Goal: Information Seeking & Learning: Learn about a topic

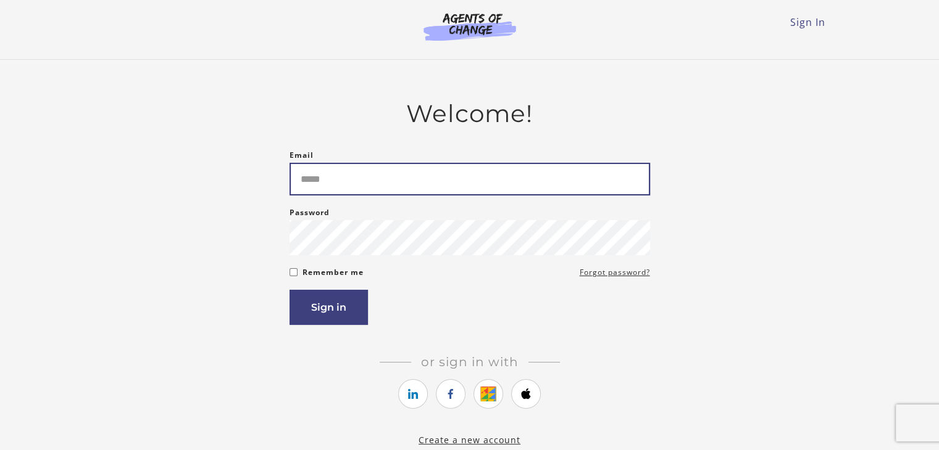
click at [392, 175] on input "Email" at bounding box center [469, 179] width 360 height 33
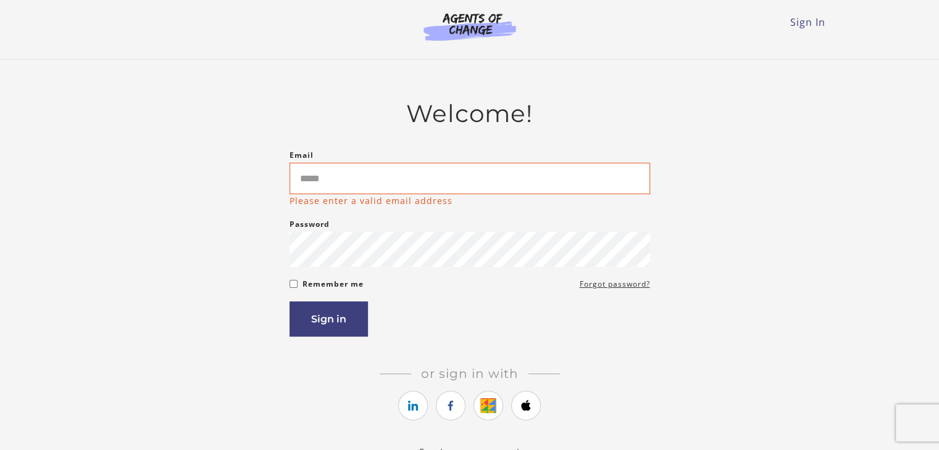
click at [803, 33] on div "Sign In Toggle menu Menu Sign In" at bounding box center [469, 24] width 721 height 49
click at [802, 15] on li "Sign In" at bounding box center [807, 22] width 35 height 15
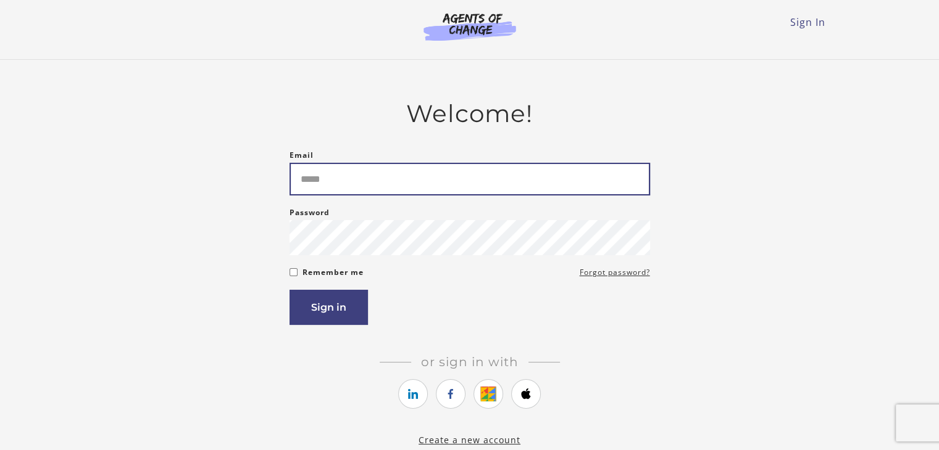
click at [321, 176] on input "Email" at bounding box center [469, 179] width 360 height 33
click at [334, 188] on input "Email" at bounding box center [469, 179] width 360 height 33
type input "**********"
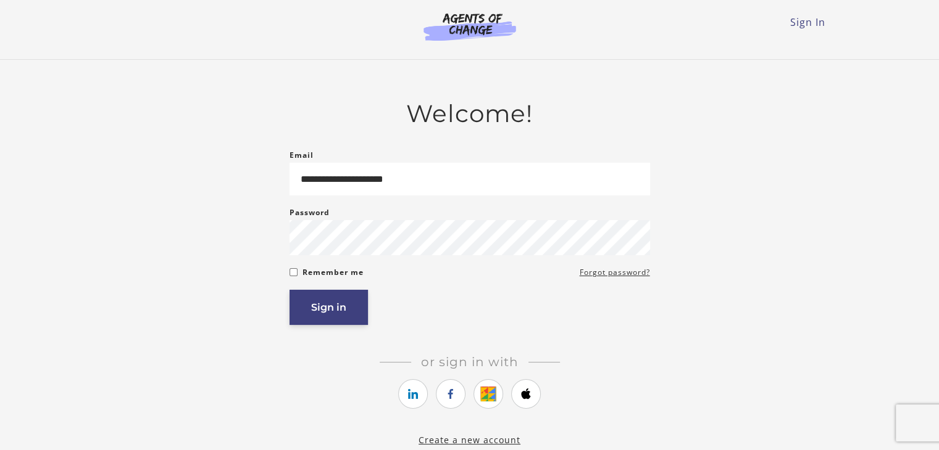
click at [346, 325] on button "Sign in" at bounding box center [328, 307] width 78 height 35
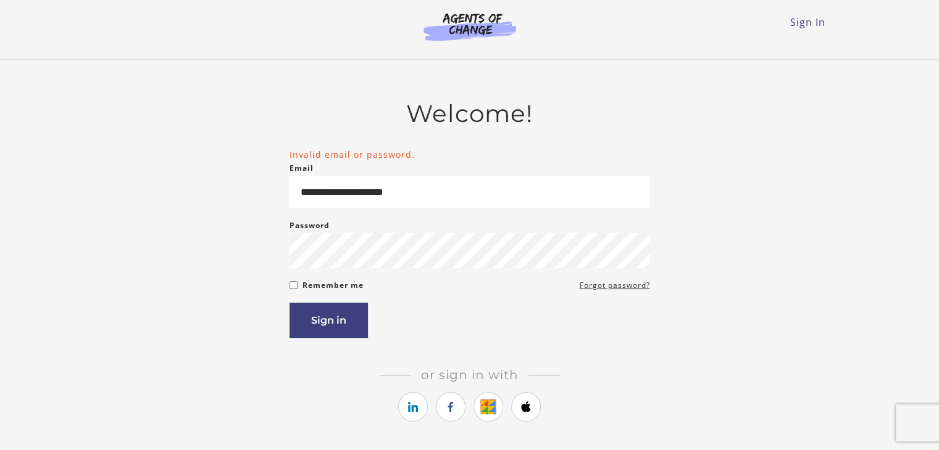
click at [229, 263] on div "**********" at bounding box center [469, 279] width 721 height 361
click at [330, 323] on button "Sign in" at bounding box center [328, 320] width 78 height 35
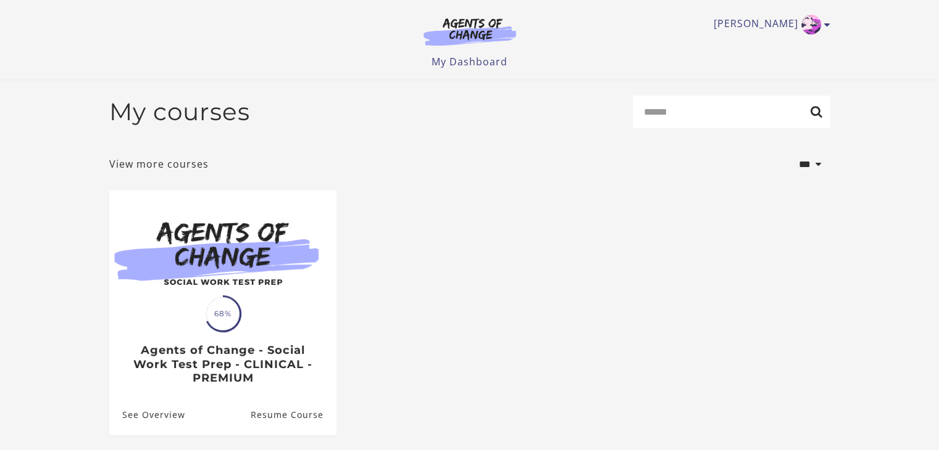
scroll to position [117, 0]
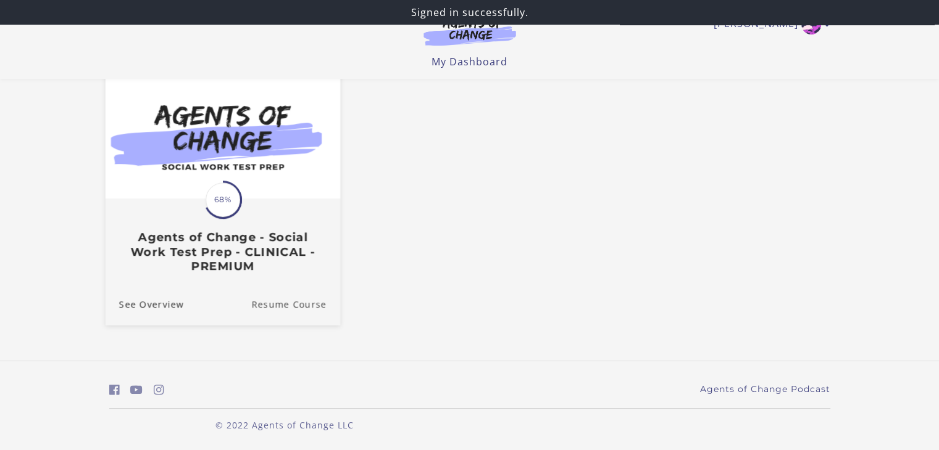
click at [313, 302] on link "Resume Course" at bounding box center [295, 304] width 89 height 41
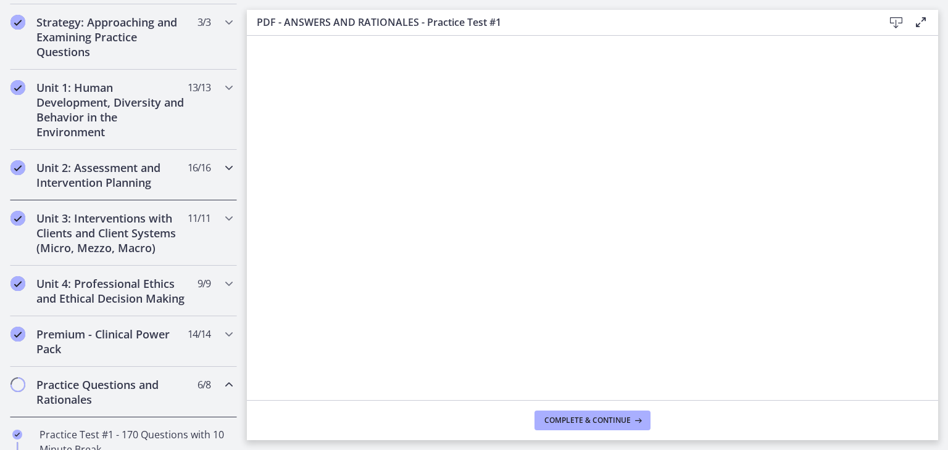
scroll to position [276, 0]
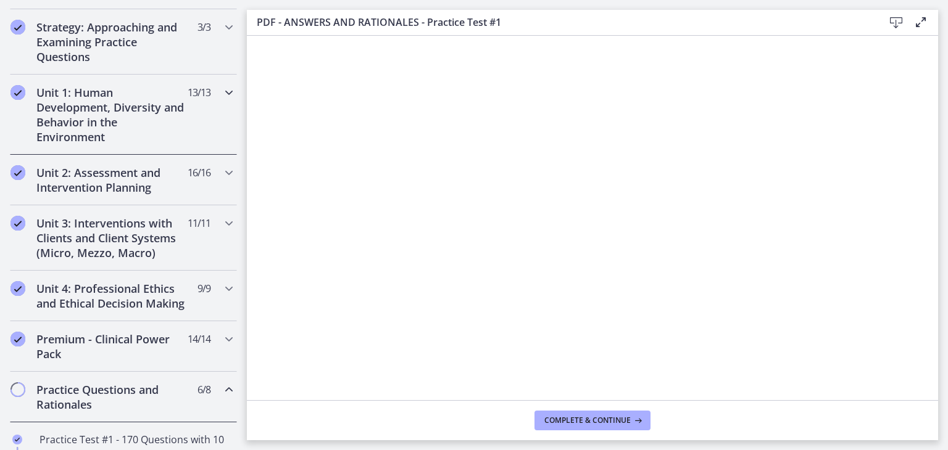
click at [190, 124] on div "Unit 1: Human Development, Diversity and Behavior in the Environment 13 / 13 Co…" at bounding box center [123, 115] width 227 height 80
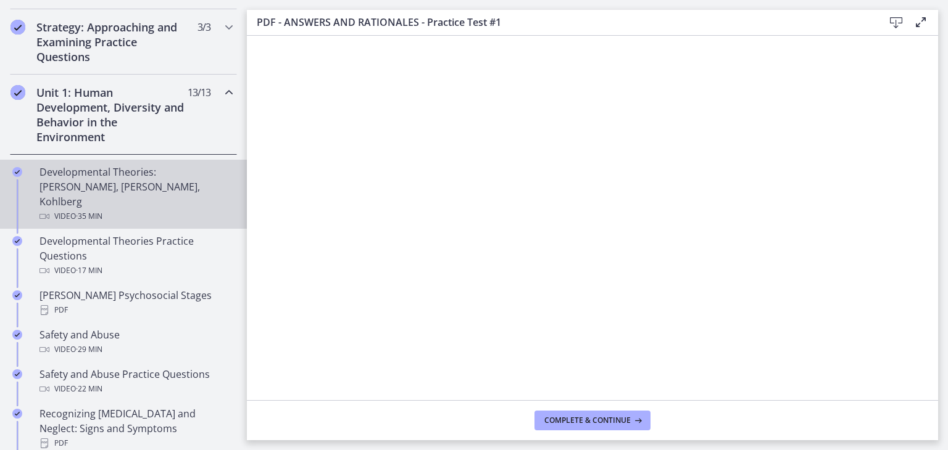
click at [127, 209] on div "Video · 35 min" at bounding box center [135, 216] width 193 height 15
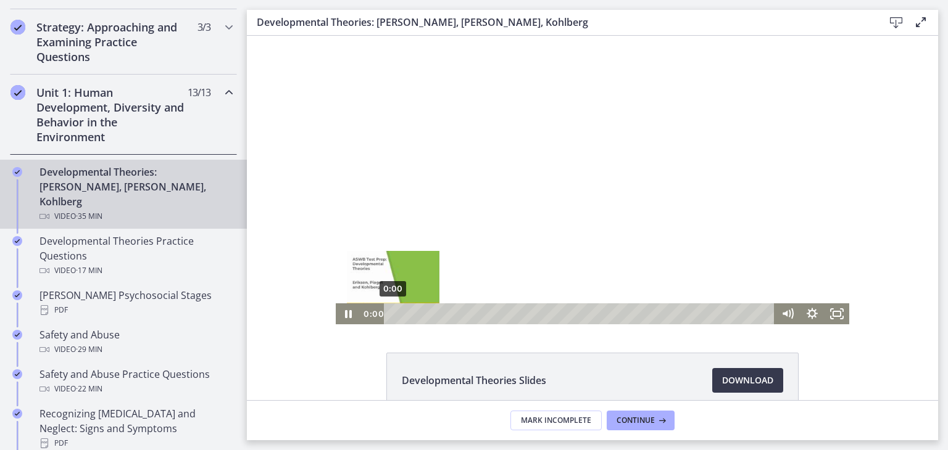
click at [393, 317] on div "0:00" at bounding box center [581, 314] width 376 height 21
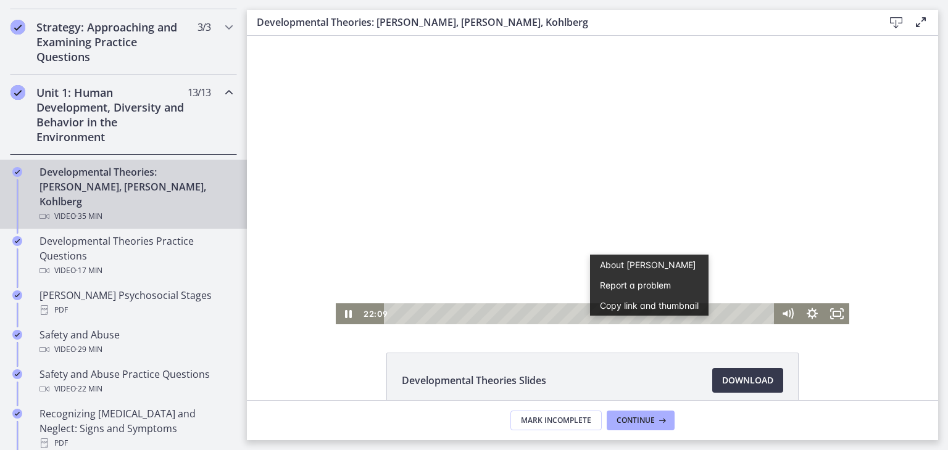
click at [447, 204] on div at bounding box center [592, 180] width 513 height 289
